Goal: Transaction & Acquisition: Purchase product/service

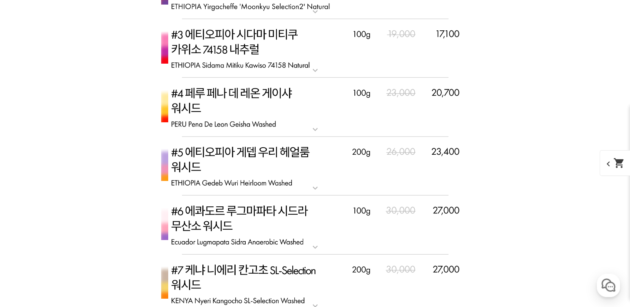
scroll to position [2540, 0]
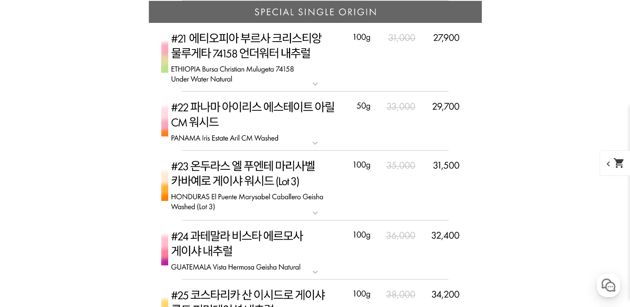
scroll to position [3415, 0]
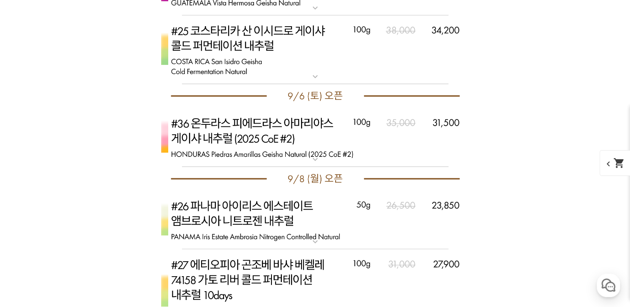
scroll to position [3706, 0]
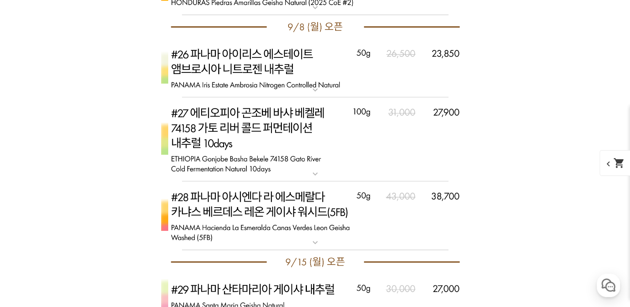
scroll to position [3831, 0]
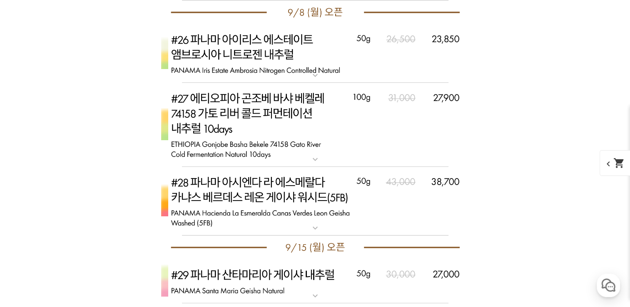
click at [314, 224] on mat-icon "expand_more" at bounding box center [315, 228] width 17 height 10
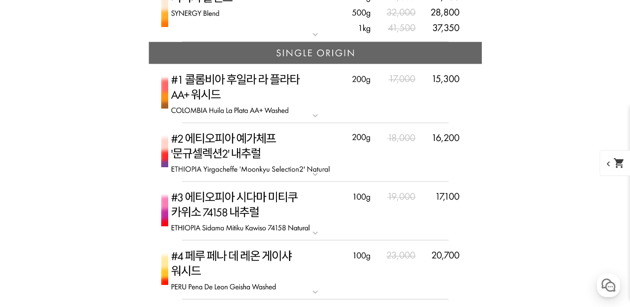
scroll to position [2415, 0]
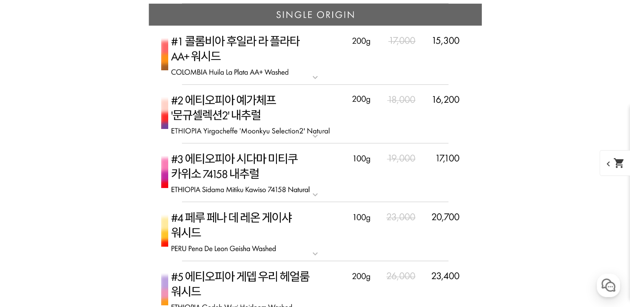
click at [313, 136] on mat-icon "expand_more" at bounding box center [315, 136] width 17 height 10
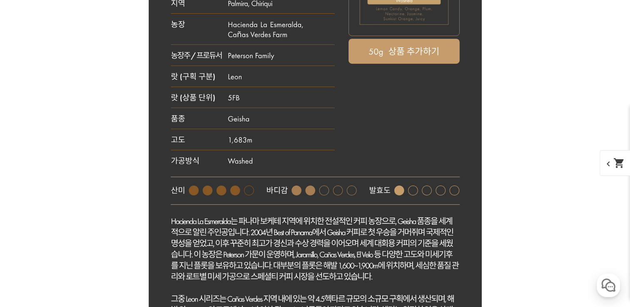
scroll to position [4497, 0]
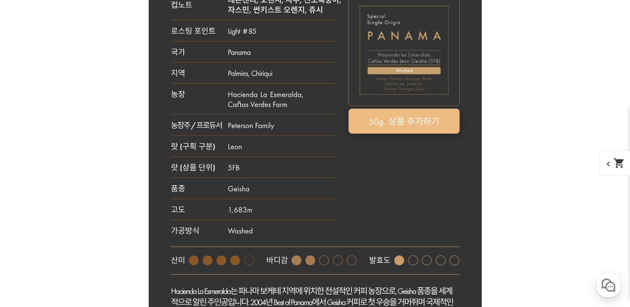
click at [406, 118] on rect at bounding box center [404, 120] width 111 height 25
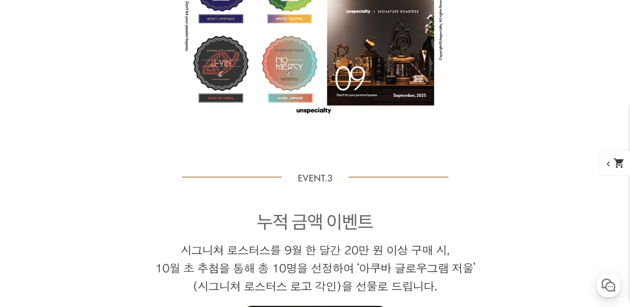
scroll to position [2722, 0]
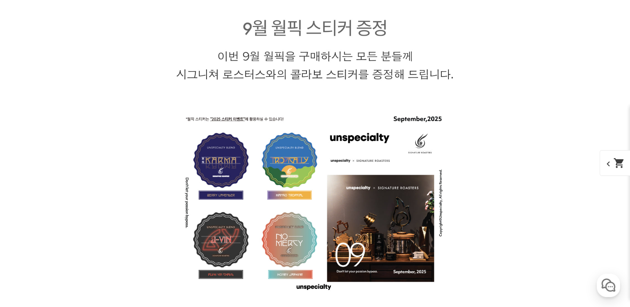
scroll to position [2598, 0]
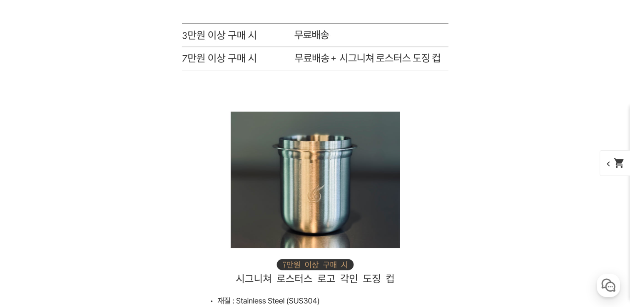
scroll to position [2806, 0]
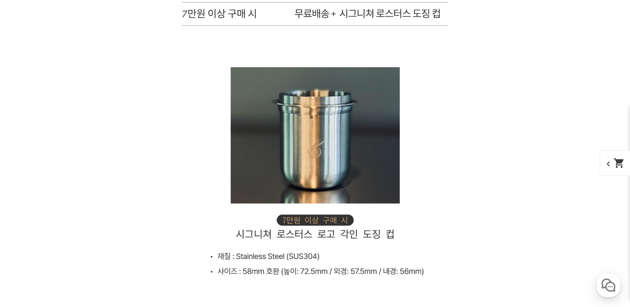
select select "[9.8 오픈] #27 에티오피아 곤조베 [PERSON_NAME] 74158 가토 리버 콜드 퍼먼테이션 내추럴 10 days"
select select "100g"
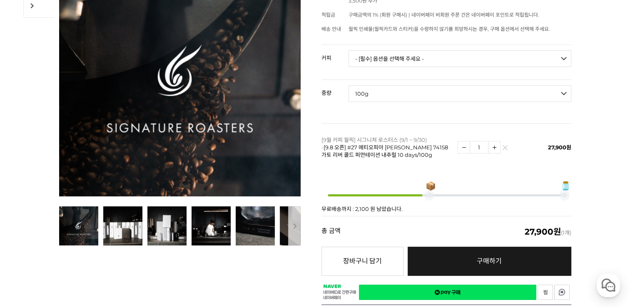
scroll to position [208, 0]
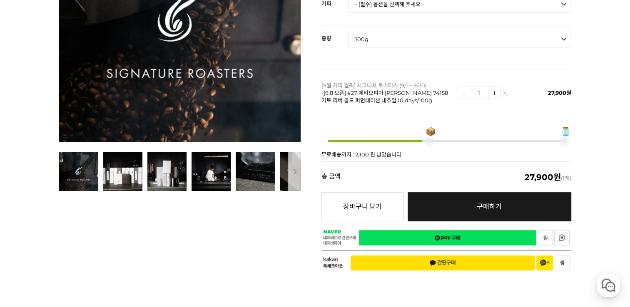
click at [503, 93] on img at bounding box center [505, 95] width 5 height 5
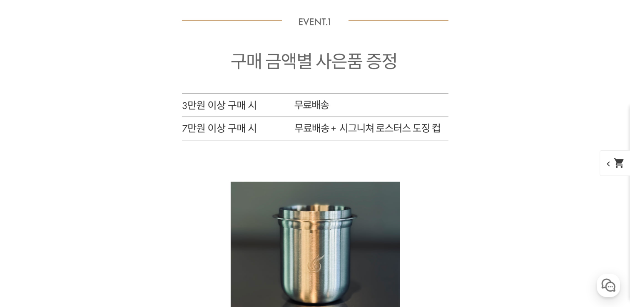
scroll to position [3834, 0]
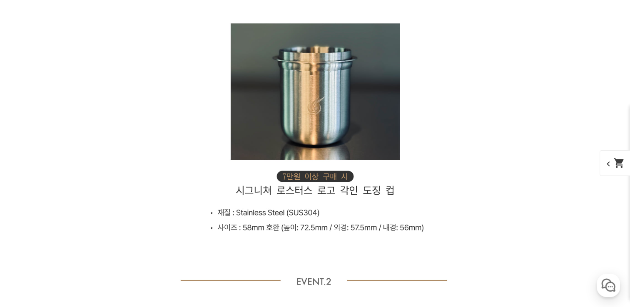
scroll to position [4126, 0]
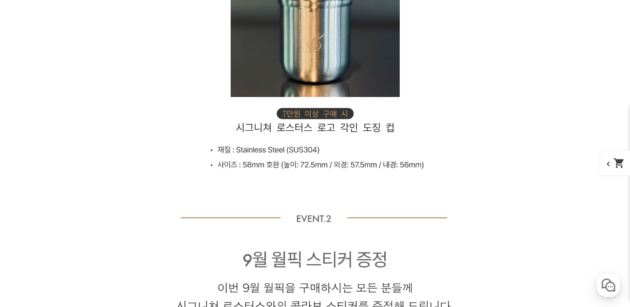
select select "[9.8 오픈] #28 파나마 아시엔다 라 에스메랄다 카냐스 베르데스 레온 게이샤 워시드 (5FB)"
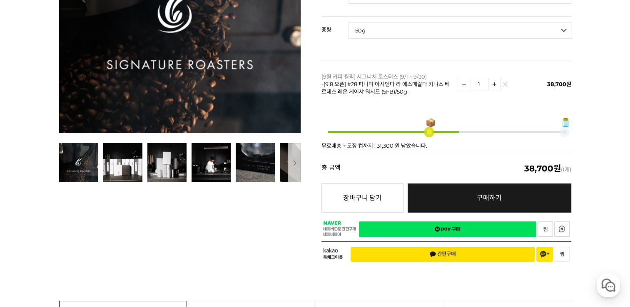
scroll to position [247, 0]
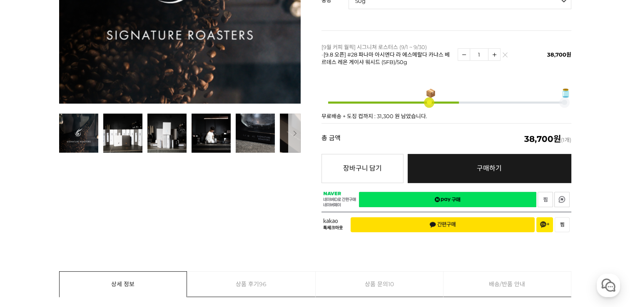
click at [467, 192] on link "네이버페이 구매하기" at bounding box center [447, 199] width 177 height 15
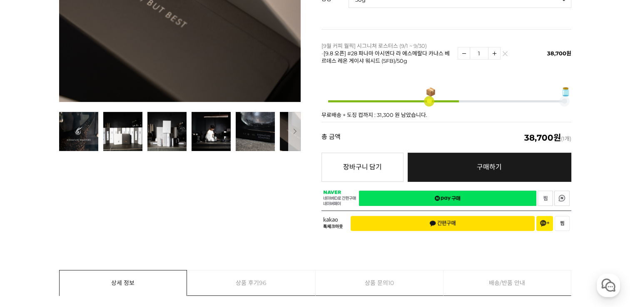
scroll to position [205, 0]
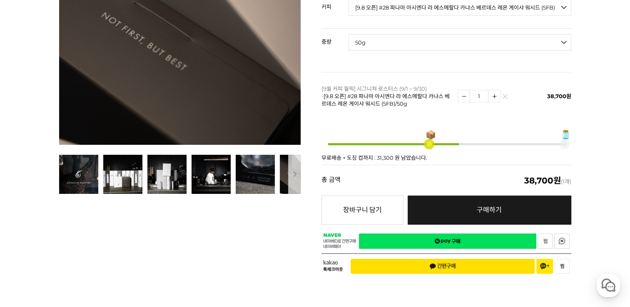
select select "*"
click at [565, 35] on select "- [필수] 옵션을 선택해 주세요 - ------------------- 50g" at bounding box center [460, 42] width 223 height 17
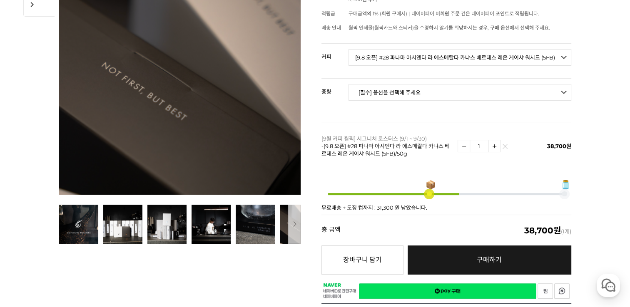
scroll to position [122, 0]
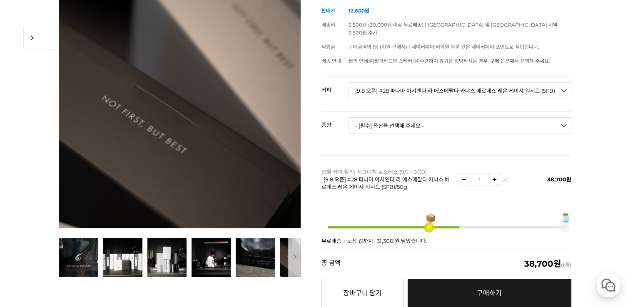
drag, startPoint x: 605, startPoint y: 136, endPoint x: 592, endPoint y: 132, distance: 13.0
click at [567, 118] on select "- [필수] 옵션을 선택해 주세요 - ------------------- 50g" at bounding box center [460, 125] width 223 height 17
select select "*"
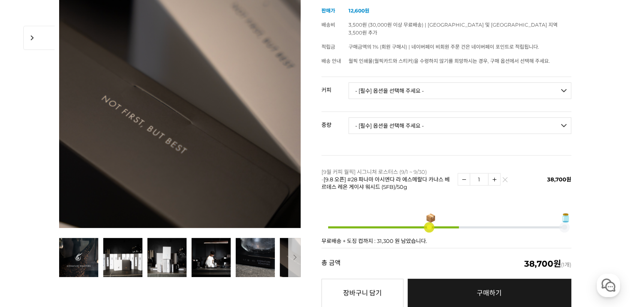
click at [566, 82] on select "- [필수] 옵션을 선택해 주세요 - ------------------- 언스페셜티 분쇄도 가이드 종이(주문 1건당 최대 1개 제공) 월픽 인…" at bounding box center [460, 90] width 223 height 17
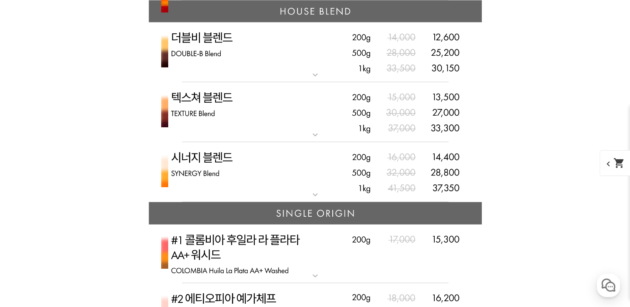
scroll to position [2184, 0]
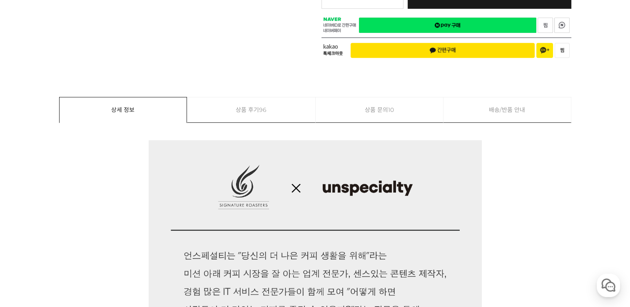
scroll to position [179, 0]
